Goal: Information Seeking & Learning: Understand process/instructions

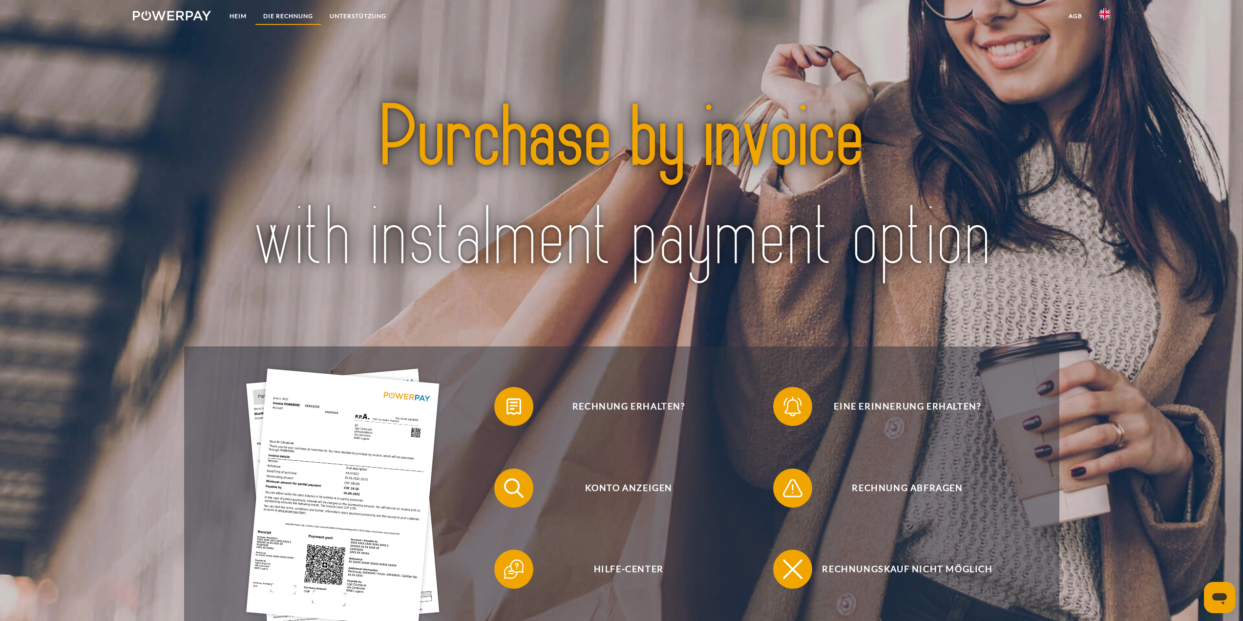
click at [298, 15] on font "DIE RECHNUNG" at bounding box center [288, 15] width 50 height 7
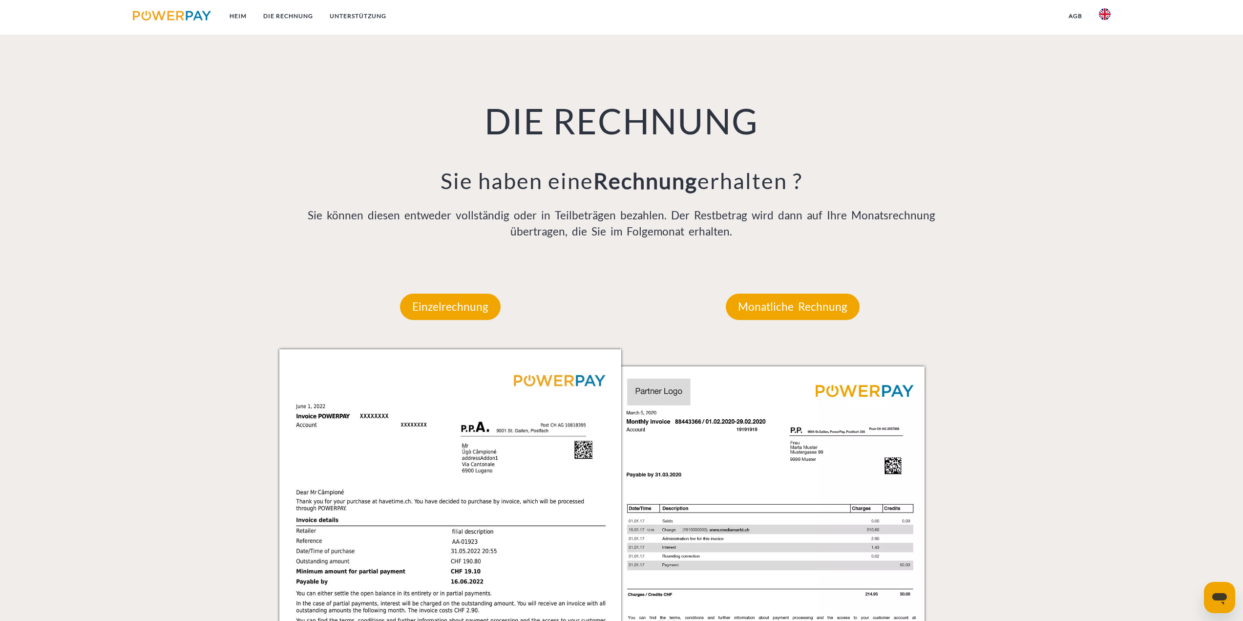
scroll to position [709, 0]
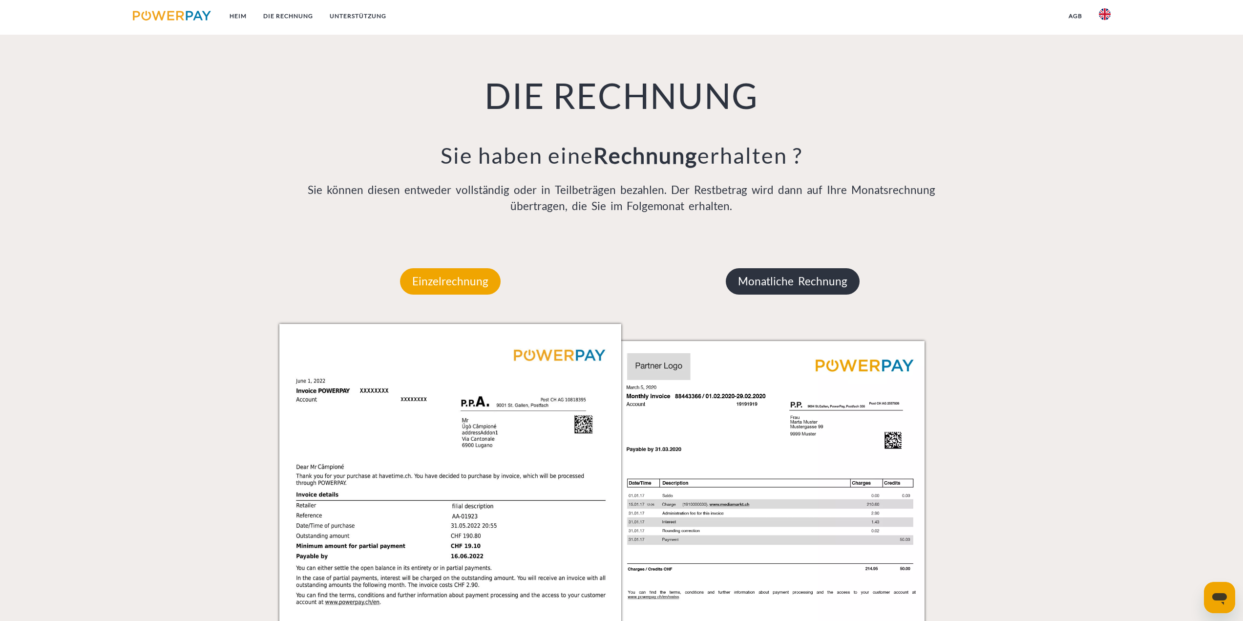
click at [756, 276] on font "Monatliche Rechnung" at bounding box center [792, 281] width 109 height 13
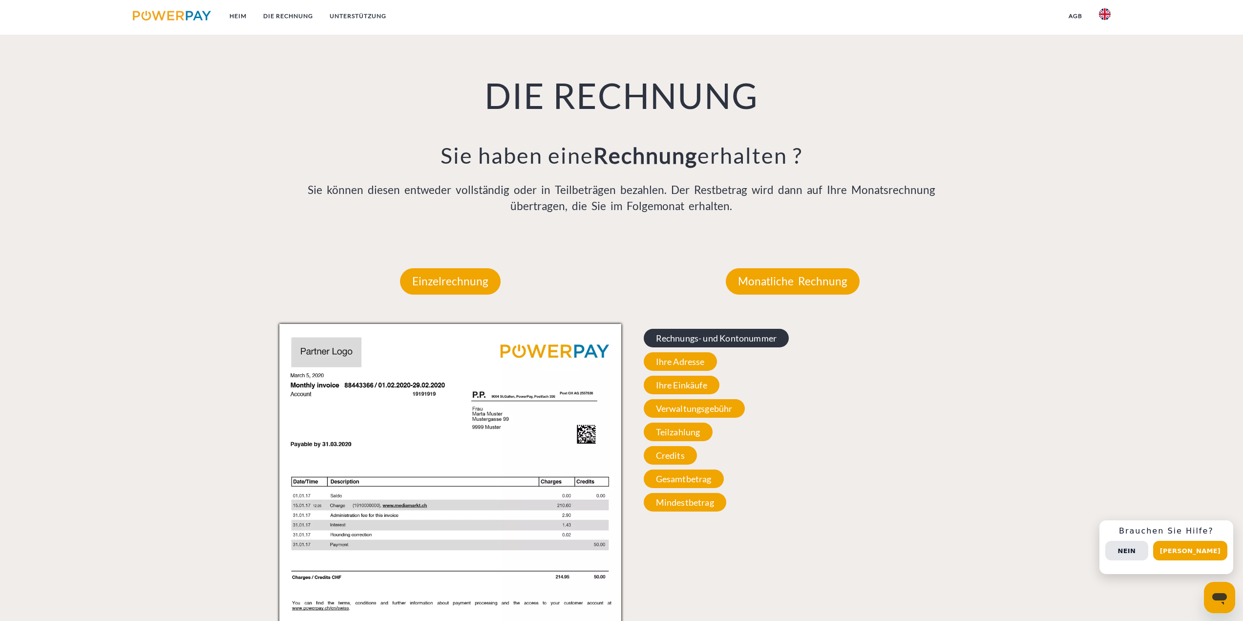
click at [684, 341] on font "Rechnungs- und Kontonummer" at bounding box center [716, 338] width 121 height 11
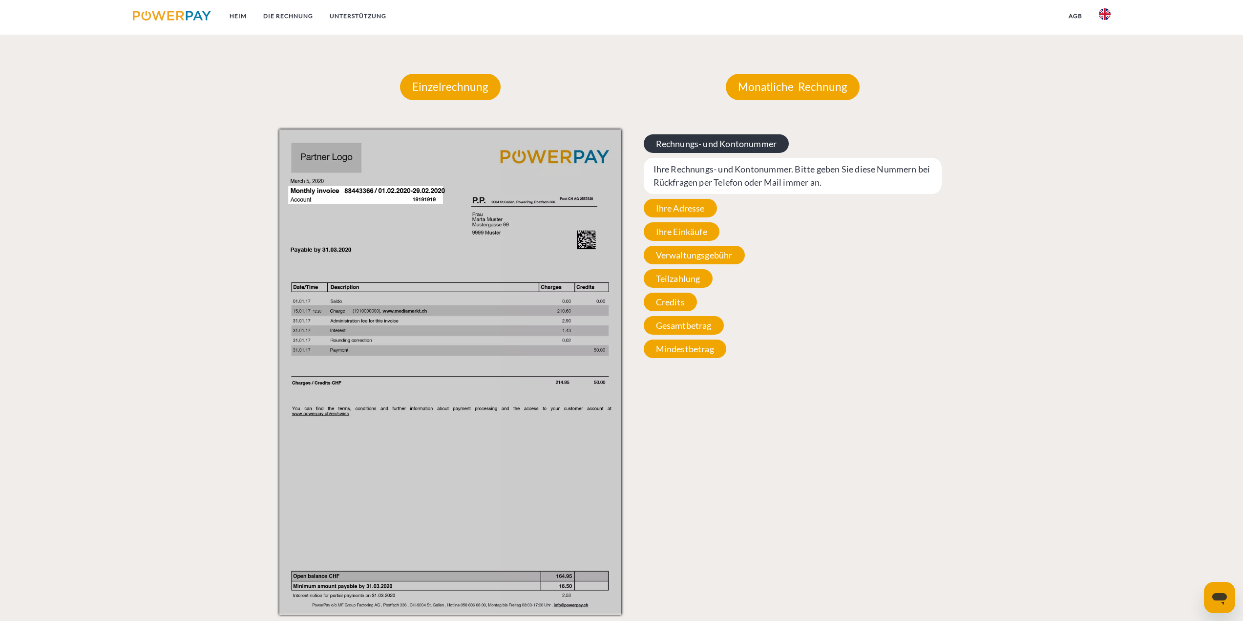
scroll to position [905, 0]
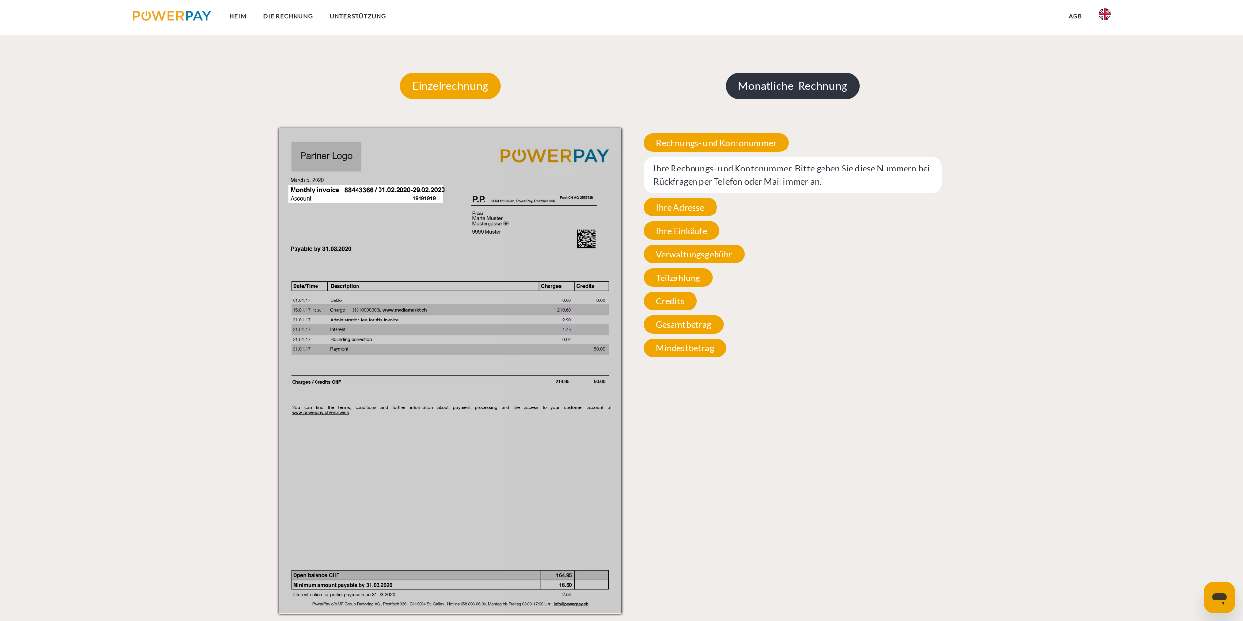
click at [800, 88] on font "Monatliche Rechnung" at bounding box center [792, 85] width 109 height 13
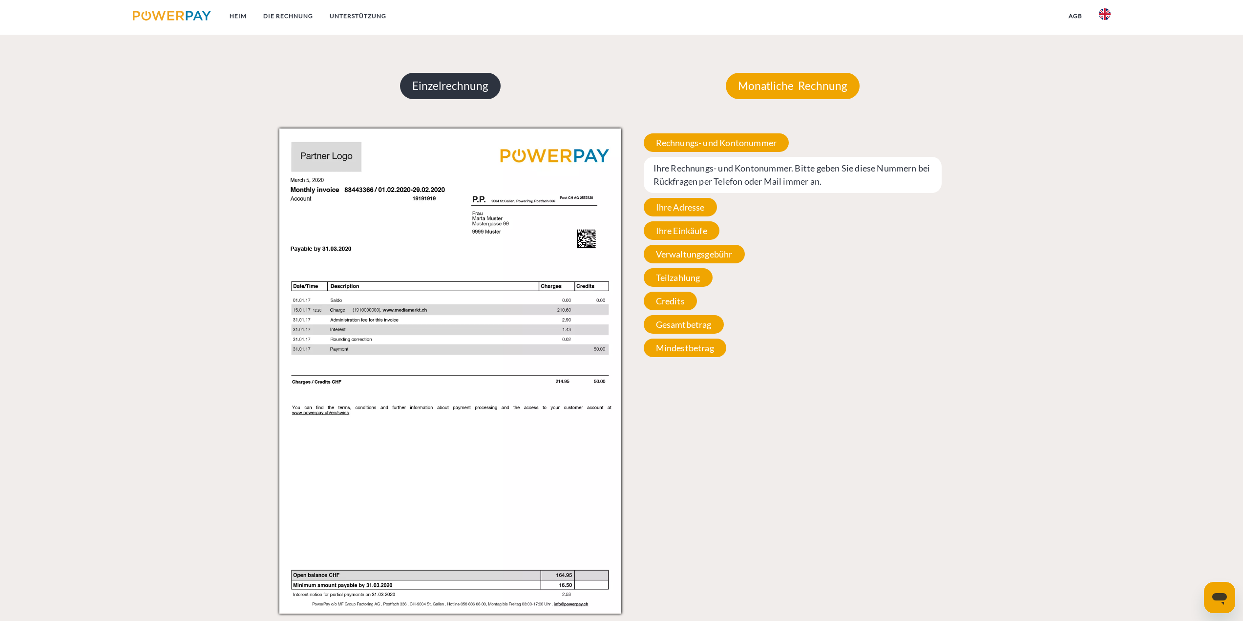
click at [454, 83] on font "Einzelrechnung" at bounding box center [450, 85] width 76 height 13
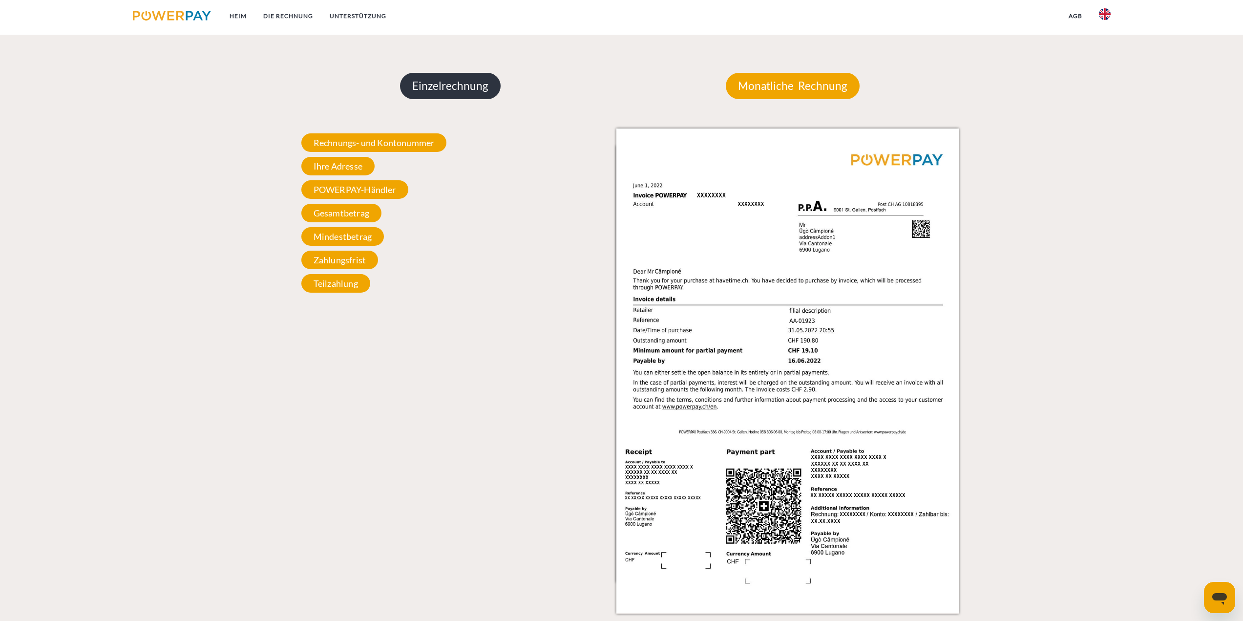
click at [455, 73] on p "Einzelrechnung" at bounding box center [450, 86] width 101 height 26
drag, startPoint x: 427, startPoint y: 42, endPoint x: 329, endPoint y: 322, distance: 296.6
click at [329, 322] on div "Einzelrechnung Einzelrechnung Rechnungs- und Kontonummer Ihre Rechnungs- und Ko…" at bounding box center [450, 328] width 342 height 570
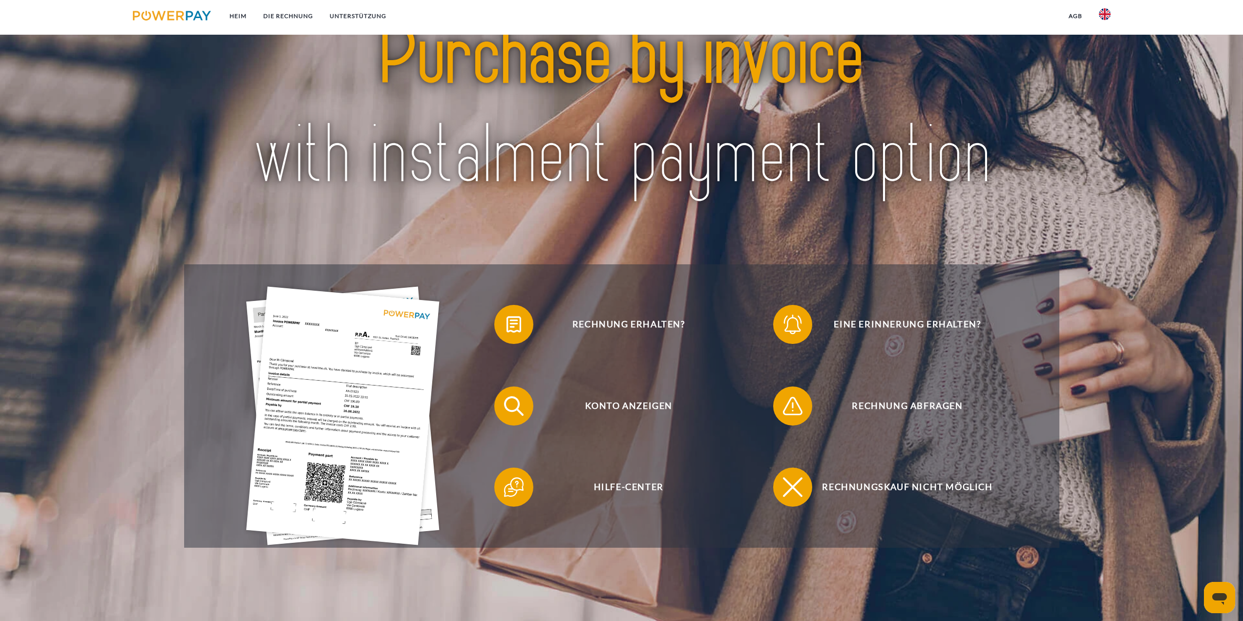
scroll to position [25, 0]
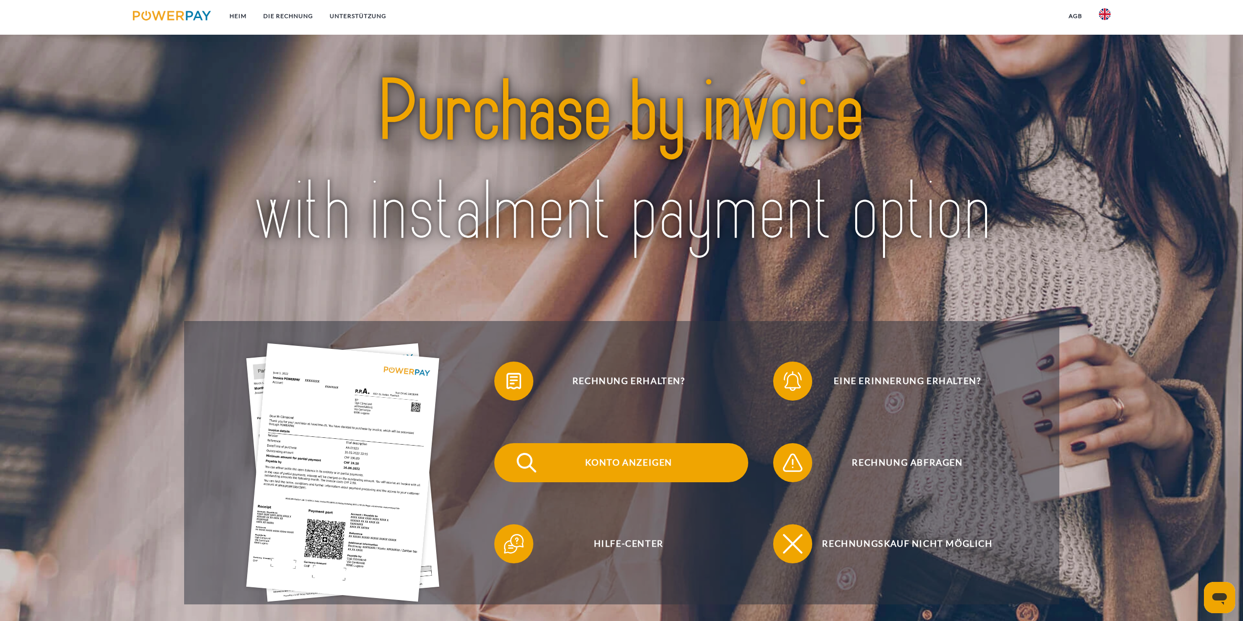
click at [641, 462] on font "Konto anzeigen" at bounding box center [628, 462] width 87 height 11
